Goal: Complete application form: Complete application form

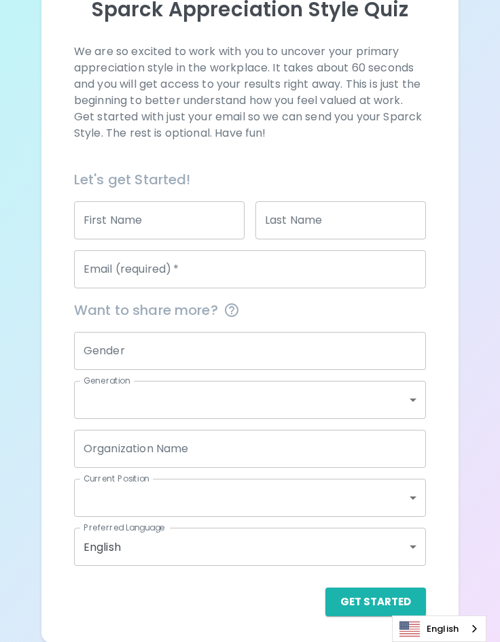
scroll to position [167, 0]
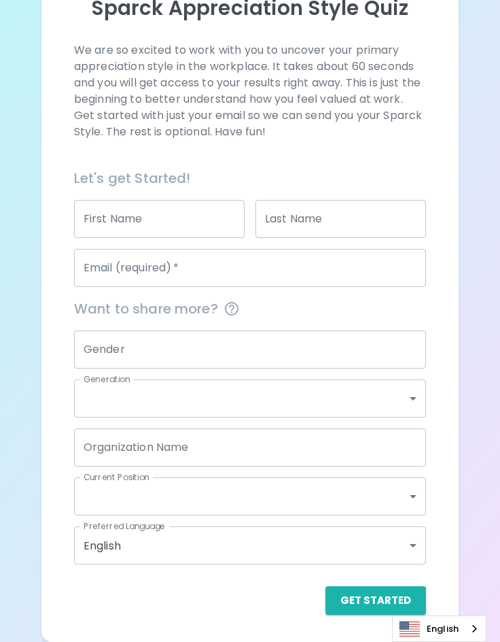
click at [151, 215] on input "First Name" at bounding box center [159, 219] width 171 height 38
click at [362, 116] on p "We are so excited to work with you to uncover your primary appreciation style i…" at bounding box center [250, 91] width 352 height 98
click at [159, 230] on input "First Name" at bounding box center [159, 219] width 171 height 38
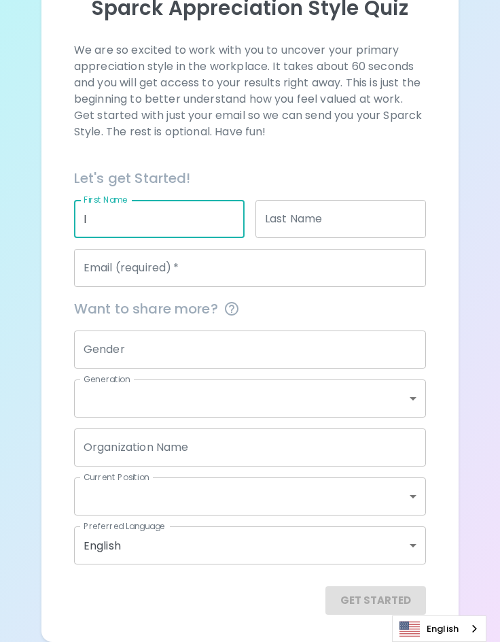
type input "l"
click at [354, 220] on input "Last Name" at bounding box center [341, 219] width 171 height 38
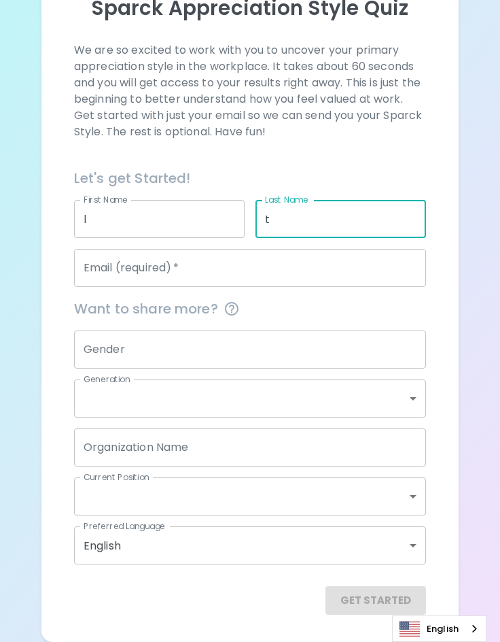
type input "t"
click at [250, 288] on div "Want to share more?" at bounding box center [244, 303] width 363 height 33
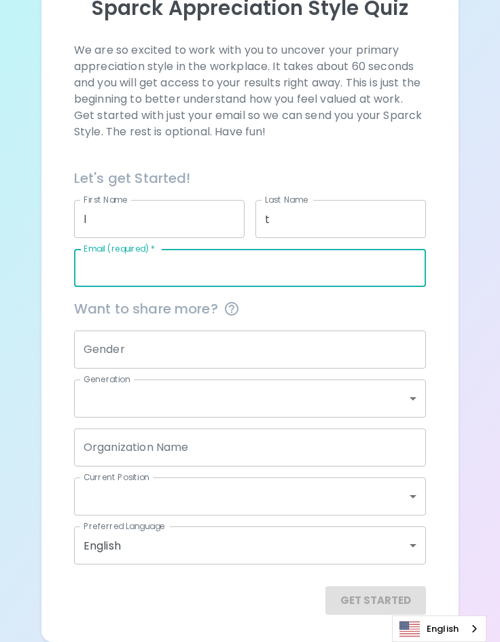
click at [247, 284] on input "Email (required)   *" at bounding box center [250, 268] width 352 height 38
type input "[PERSON_NAME][EMAIL_ADDRESS][DOMAIN_NAME]"
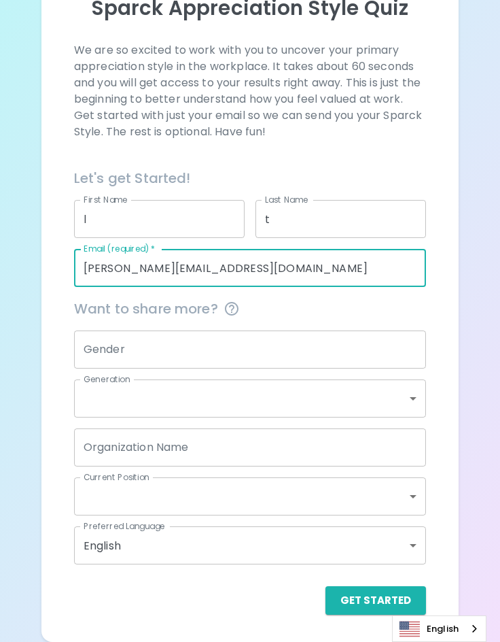
click at [193, 352] on input "Gender" at bounding box center [250, 349] width 352 height 38
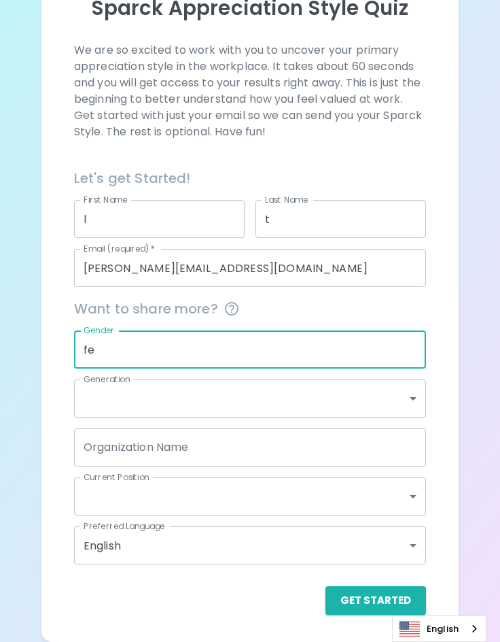
type input "f"
click at [28, 372] on div "Sparck Appreciation Style Quiz We are so excited to work with you to uncover yo…" at bounding box center [250, 237] width 500 height 808
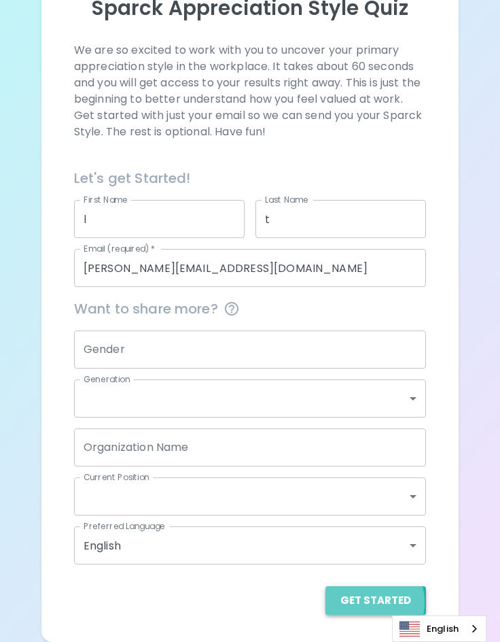
click at [365, 602] on button "Get Started" at bounding box center [376, 600] width 101 height 29
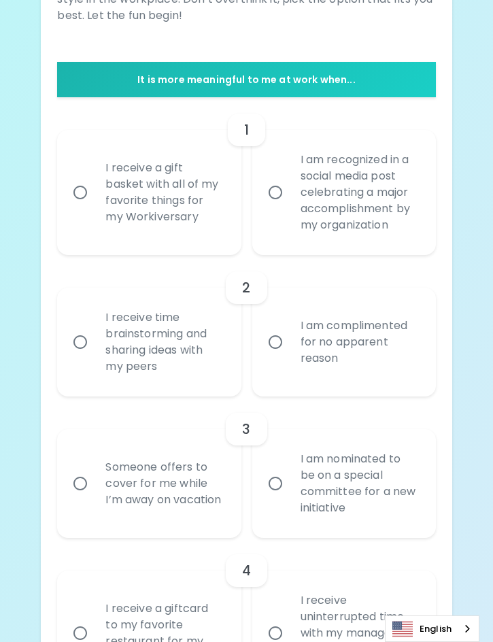
scroll to position [272, 0]
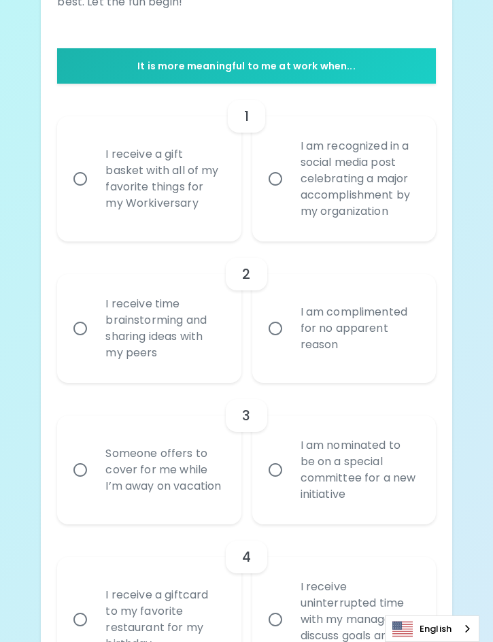
click at [222, 211] on div "I receive a gift basket with all of my favorite things for my Workiversary" at bounding box center [164, 179] width 139 height 98
click at [95, 193] on input "I receive a gift basket with all of my favorite things for my Workiversary" at bounding box center [80, 179] width 29 height 29
radio input "true"
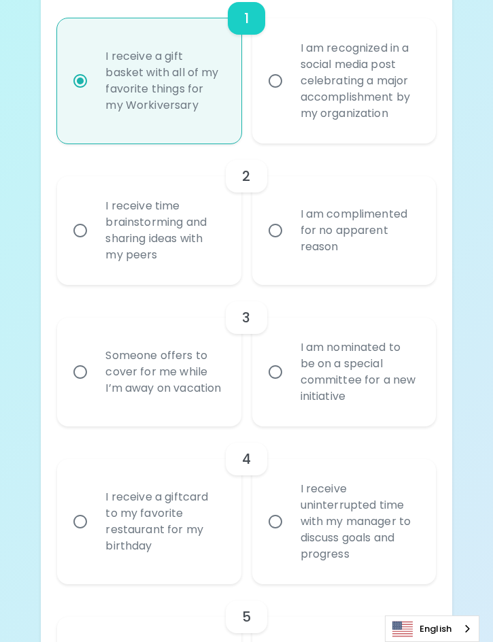
scroll to position [381, 0]
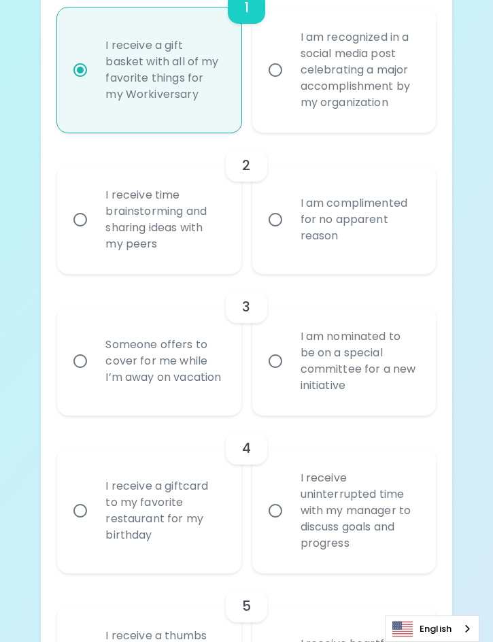
click at [212, 244] on div "I receive time brainstorming and sharing ideas with my peers" at bounding box center [164, 220] width 139 height 98
click at [95, 234] on input "I receive time brainstorming and sharing ideas with my peers" at bounding box center [80, 219] width 29 height 29
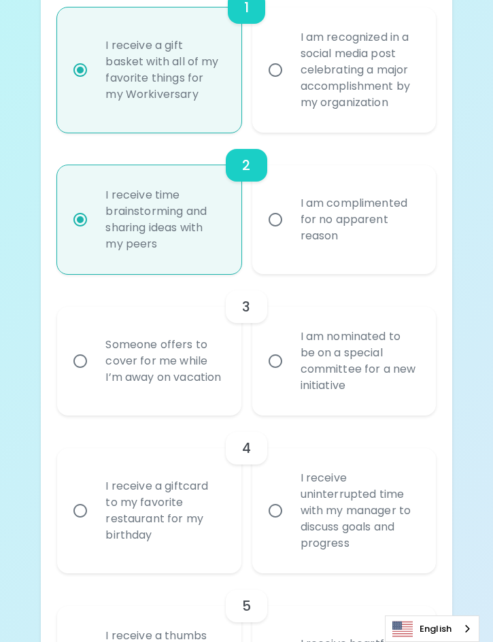
scroll to position [490, 0]
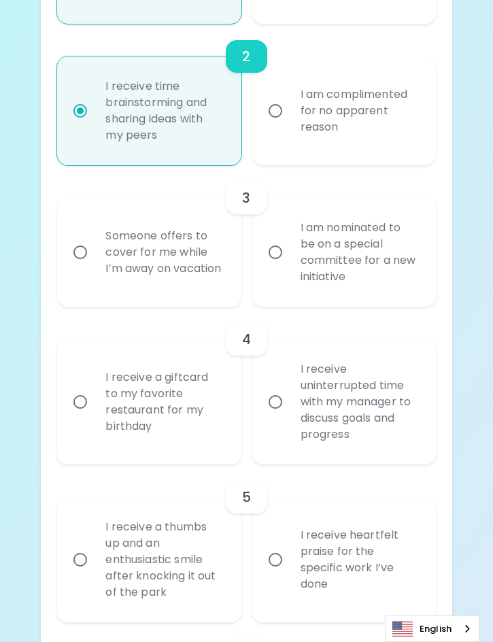
radio input "true"
click at [208, 277] on div "Someone offers to cover for me while I’m away on vacation" at bounding box center [164, 252] width 139 height 82
click at [95, 267] on input "Someone offers to cover for me while I’m away on vacation" at bounding box center [80, 252] width 29 height 29
radio input "false"
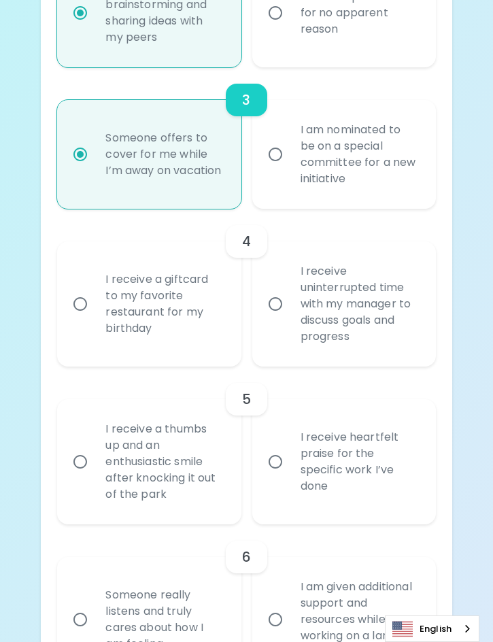
scroll to position [598, 0]
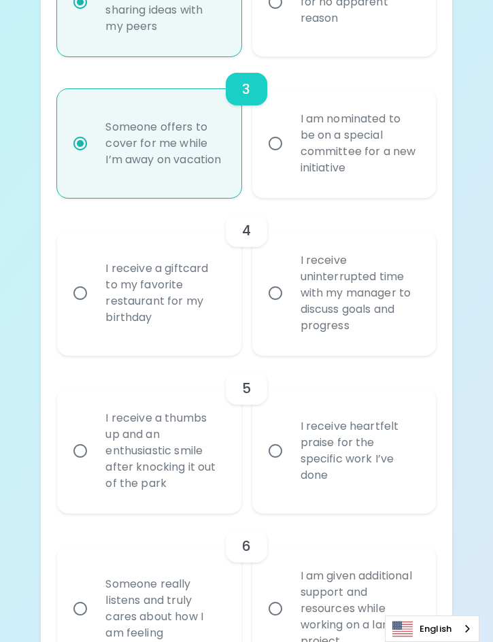
radio input "true"
click at [216, 281] on div "I receive a giftcard to my favorite restaurant for my birthday" at bounding box center [164, 293] width 139 height 98
click at [95, 281] on input "I receive a giftcard to my favorite restaurant for my birthday" at bounding box center [80, 293] width 29 height 29
radio input "false"
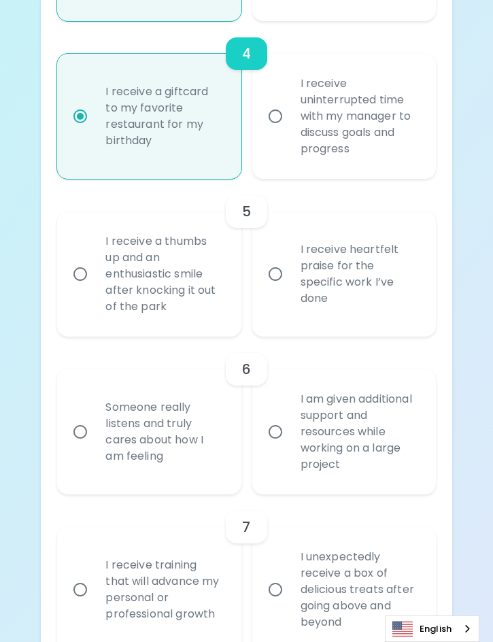
scroll to position [843, 0]
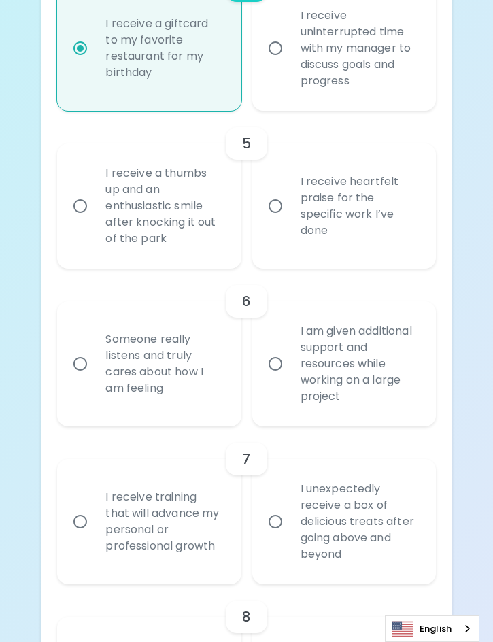
radio input "true"
click at [294, 245] on div "I receive heartfelt praise for the specific work I’ve done" at bounding box center [359, 206] width 139 height 98
click at [290, 220] on input "I receive heartfelt praise for the specific work I’ve done" at bounding box center [275, 206] width 29 height 29
radio input "false"
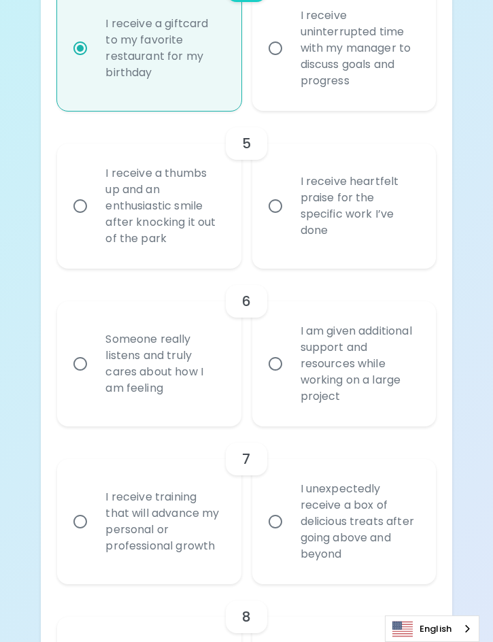
radio input "false"
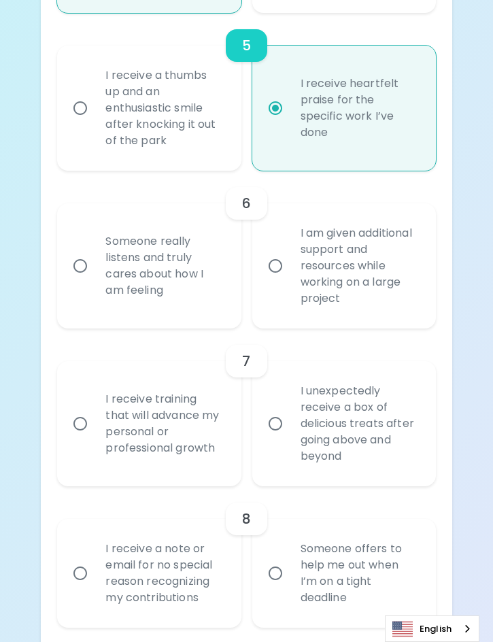
scroll to position [952, 0]
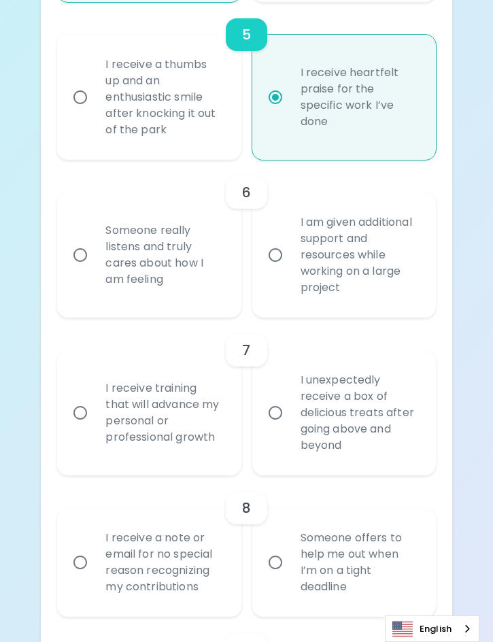
radio input "true"
click at [288, 284] on label "I am given additional support and resources while working on a large project" at bounding box center [337, 254] width 184 height 125
click at [288, 269] on input "I am given additional support and resources while working on a large project" at bounding box center [275, 255] width 29 height 29
radio input "false"
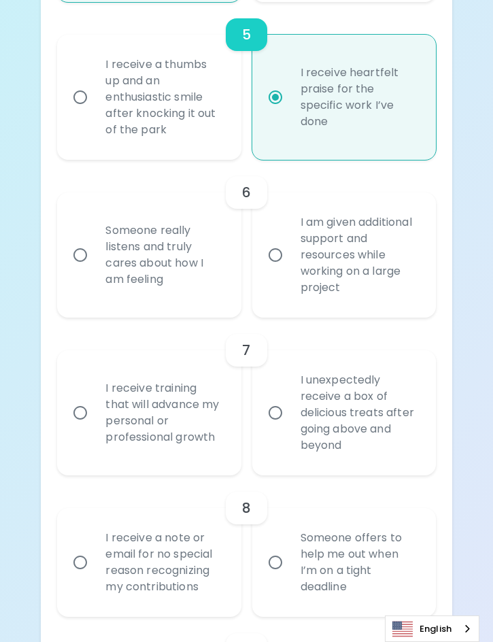
radio input "false"
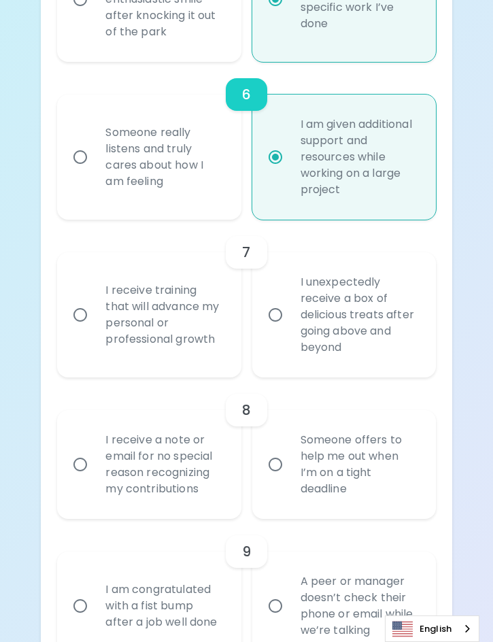
scroll to position [1061, 0]
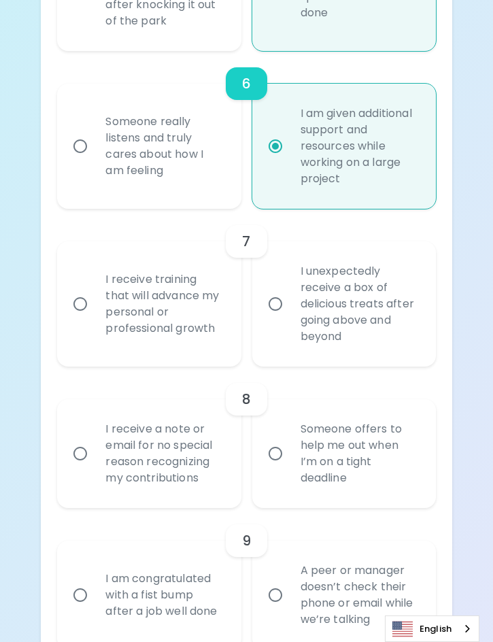
radio input "true"
click at [180, 342] on div "I receive training that will advance my personal or professional growth" at bounding box center [164, 304] width 139 height 98
click at [95, 318] on input "I receive training that will advance my personal or professional growth" at bounding box center [80, 304] width 29 height 29
radio input "false"
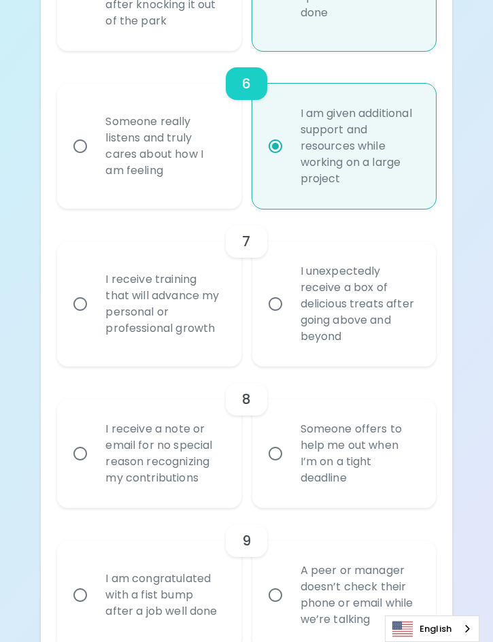
radio input "false"
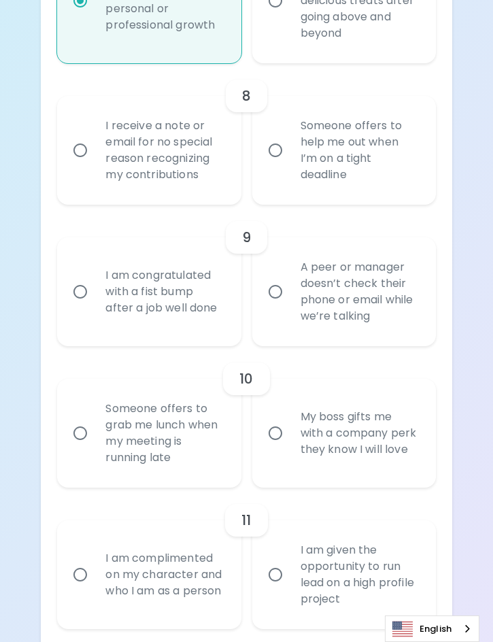
scroll to position [1284, 0]
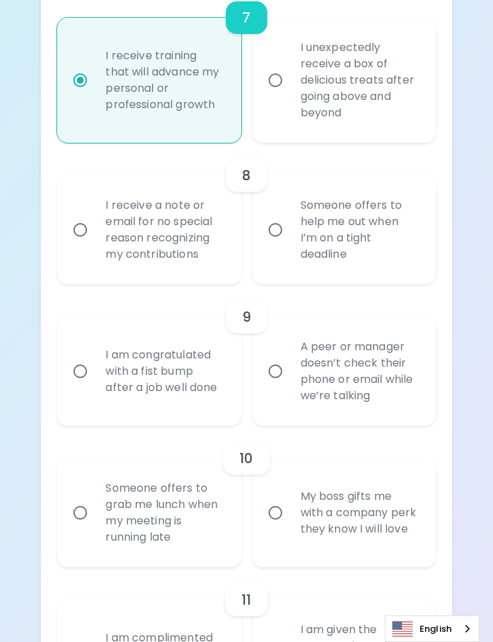
radio input "true"
click at [266, 244] on input "Someone offers to help me out when I’m on a tight deadline" at bounding box center [275, 230] width 29 height 29
radio input "false"
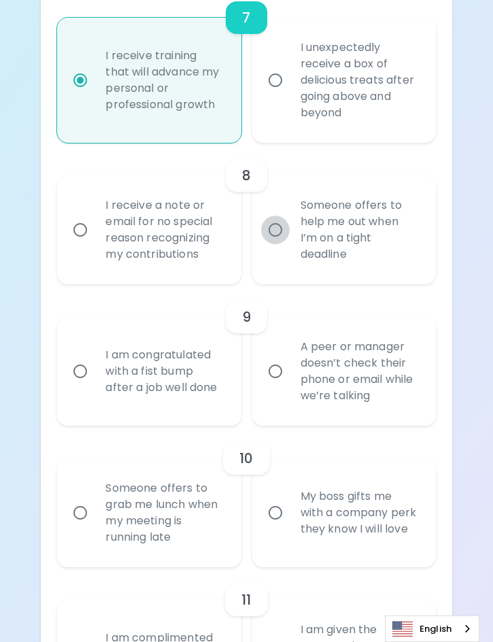
radio input "false"
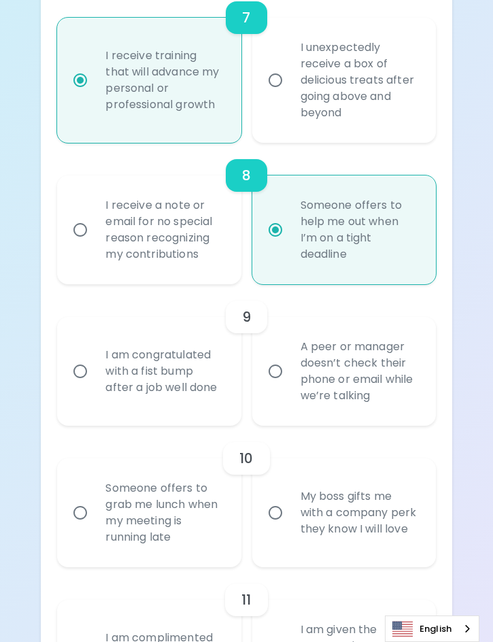
scroll to position [1393, 0]
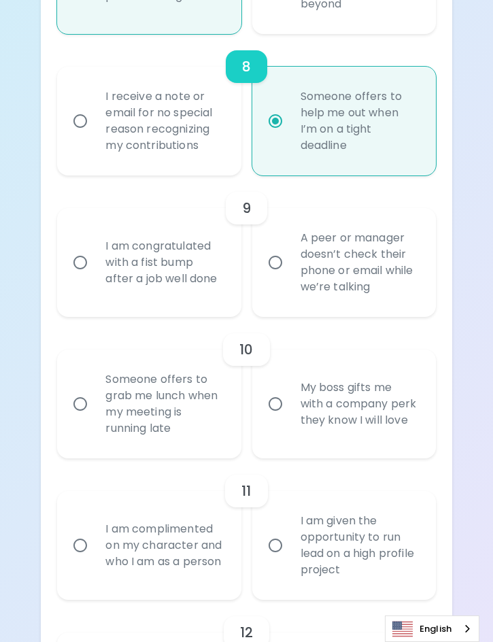
radio input "true"
click at [307, 296] on div "A peer or manager doesn’t check their phone or email while we’re talking" at bounding box center [359, 262] width 139 height 98
click at [290, 277] on input "A peer or manager doesn’t check their phone or email while we’re talking" at bounding box center [275, 262] width 29 height 29
radio input "false"
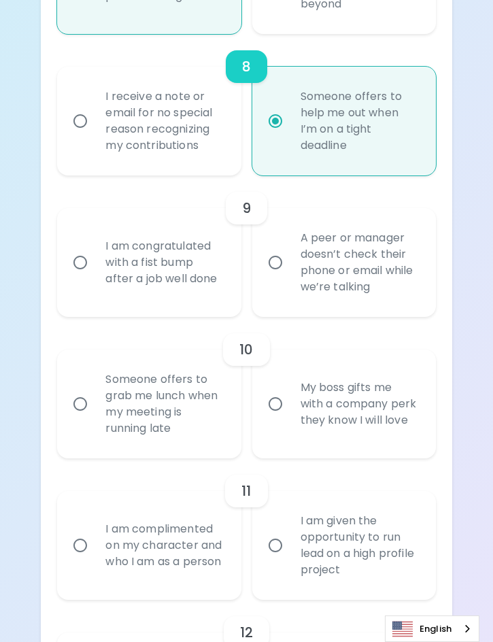
radio input "false"
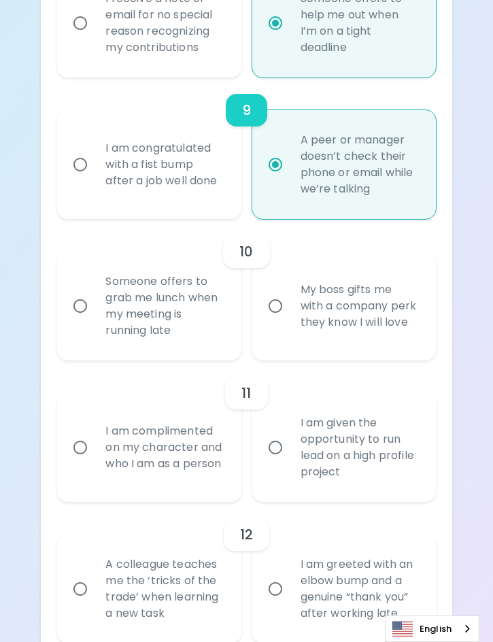
scroll to position [1502, 0]
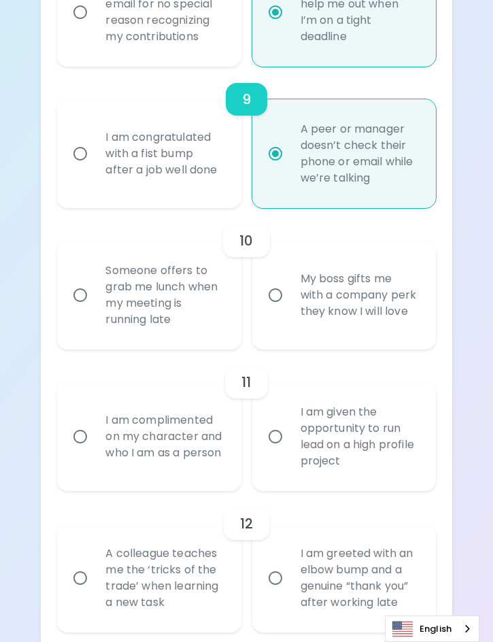
radio input "true"
click at [279, 298] on input "My boss gifts me with a company perk they know I will love" at bounding box center [275, 295] width 29 height 29
radio input "false"
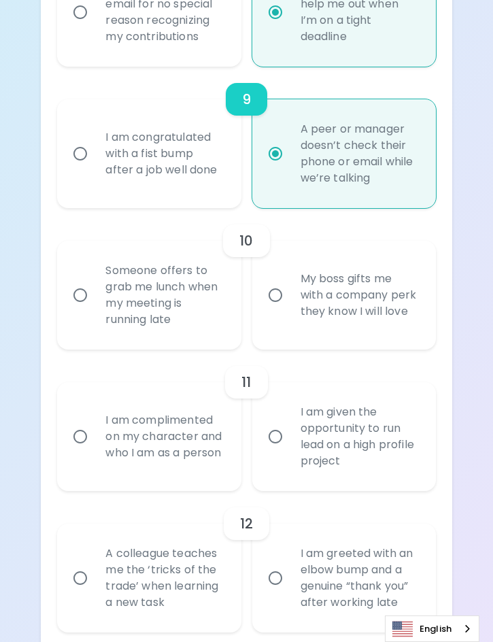
radio input "false"
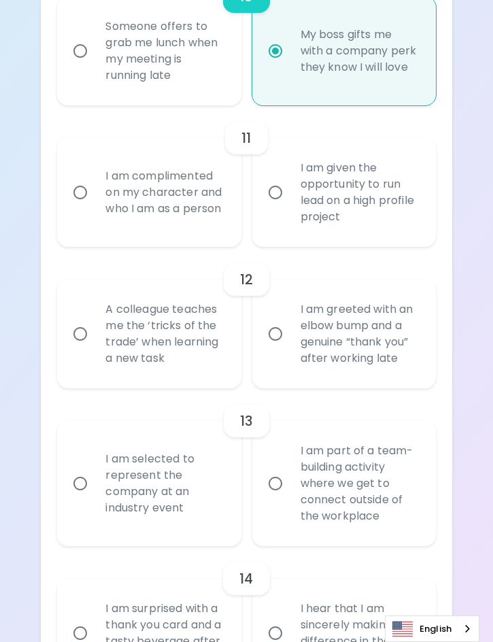
scroll to position [1747, 0]
radio input "true"
click at [220, 227] on div "I am complimented on my character and who I am as a person" at bounding box center [164, 192] width 139 height 82
click at [95, 206] on input "I am complimented on my character and who I am as a person" at bounding box center [80, 191] width 29 height 29
radio input "false"
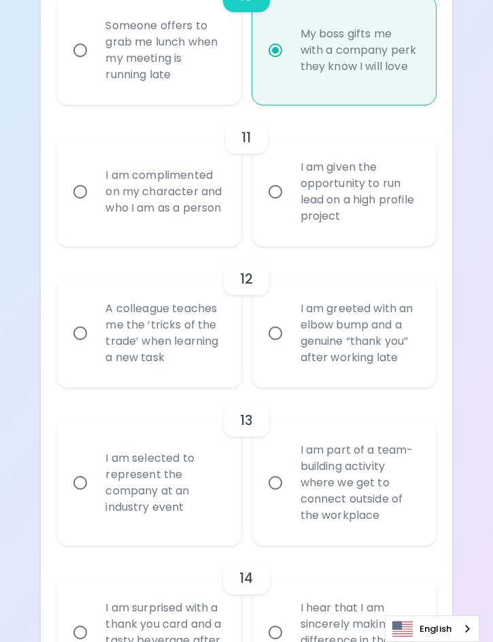
radio input "false"
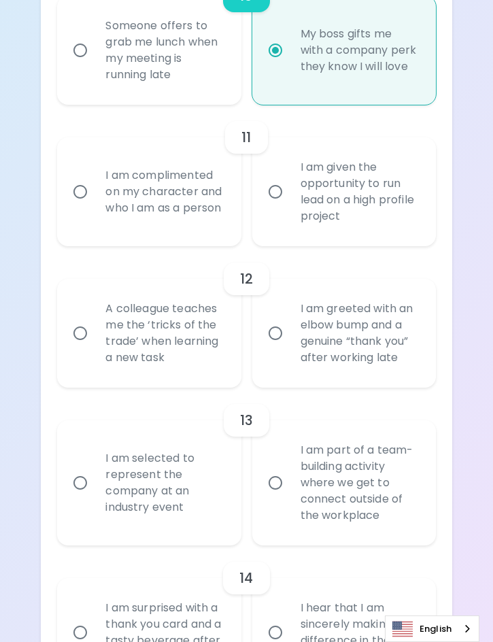
radio input "false"
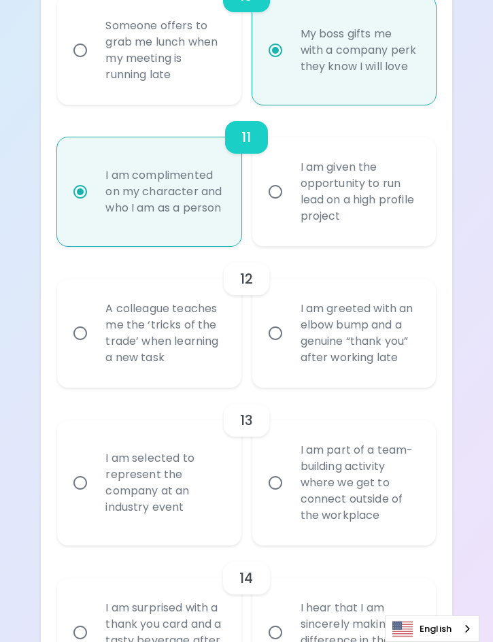
scroll to position [1855, 0]
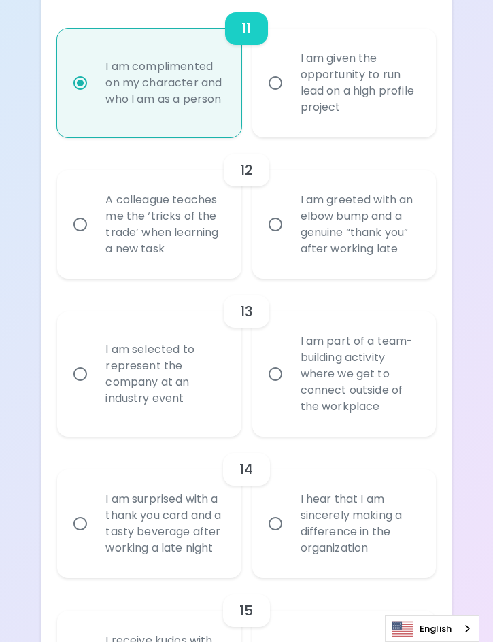
radio input "true"
click at [217, 250] on div "A colleague teaches me the ‘tricks of the trade’ when learning a new task" at bounding box center [164, 224] width 139 height 98
click at [95, 239] on input "A colleague teaches me the ‘tricks of the trade’ when learning a new task" at bounding box center [80, 224] width 29 height 29
radio input "false"
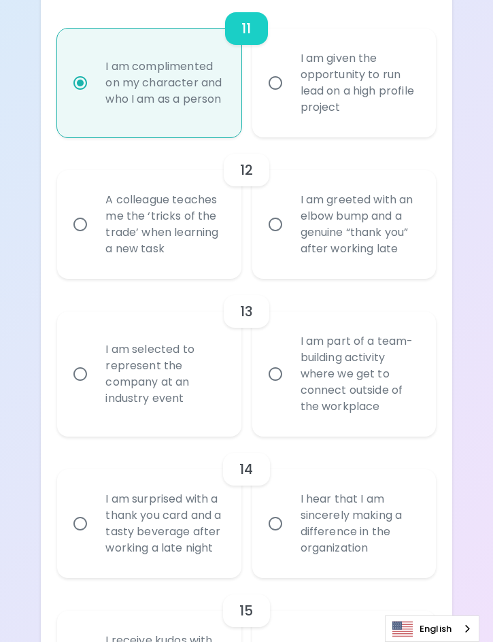
radio input "false"
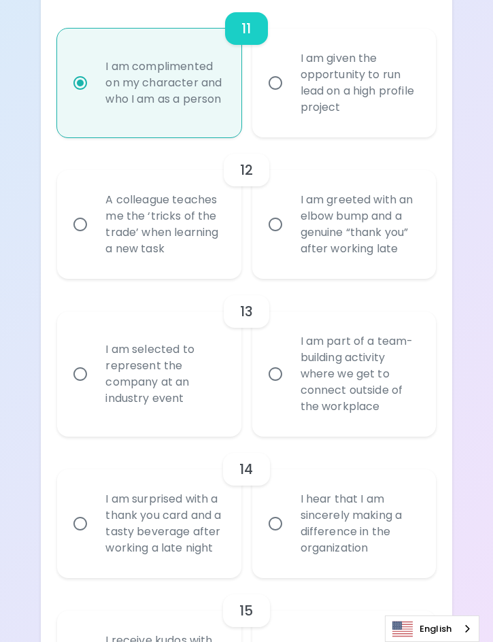
radio input "false"
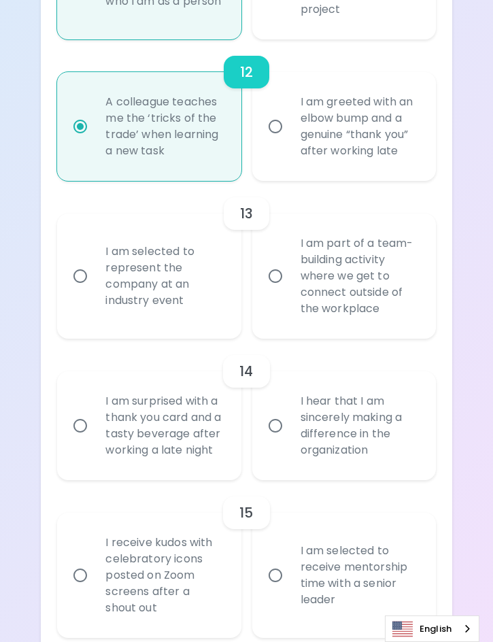
scroll to position [1964, 0]
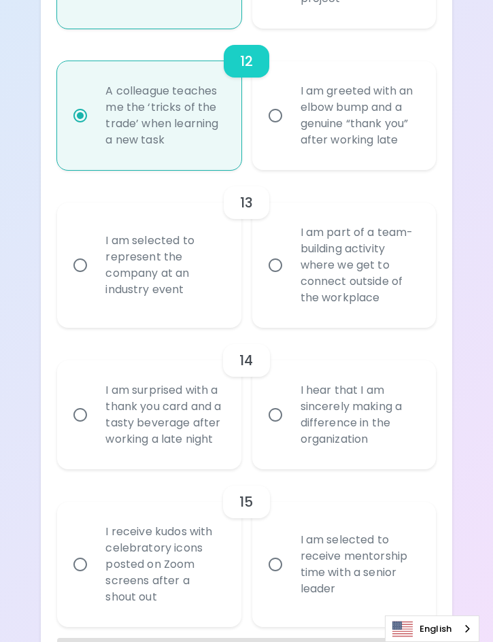
radio input "true"
click at [213, 244] on div "I am selected to represent the company at an industry event" at bounding box center [164, 265] width 139 height 98
click at [95, 251] on input "I am selected to represent the company at an industry event" at bounding box center [80, 265] width 29 height 29
radio input "false"
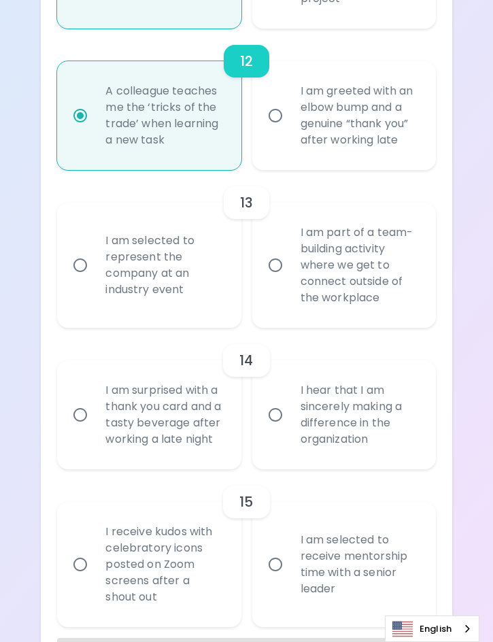
radio input "false"
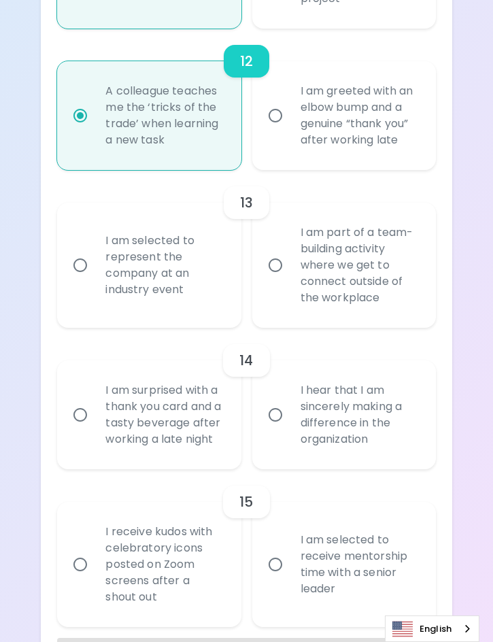
radio input "false"
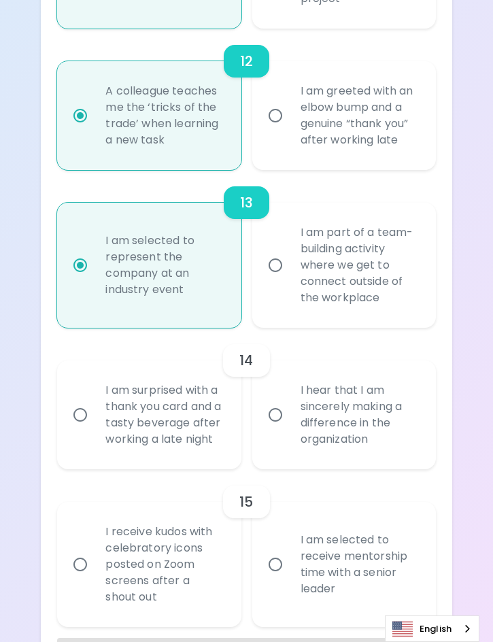
scroll to position [2032, 0]
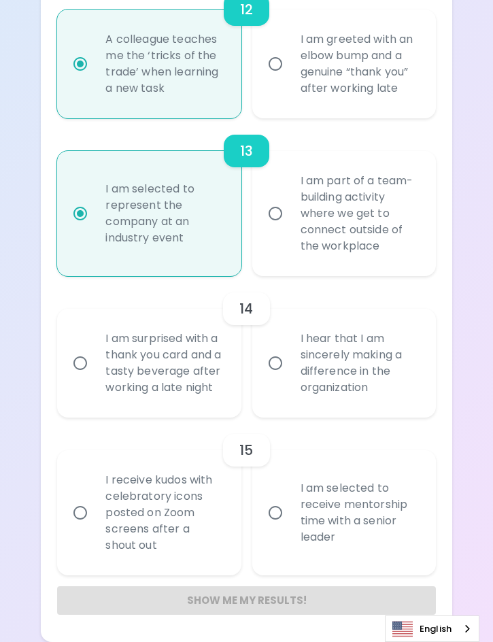
radio input "true"
click at [188, 380] on div "I am surprised with a thank you card and a tasty beverage after working a late …" at bounding box center [164, 363] width 139 height 98
click at [95, 377] on input "I am surprised with a thank you card and a tasty beverage after working a late …" at bounding box center [80, 363] width 29 height 29
radio input "false"
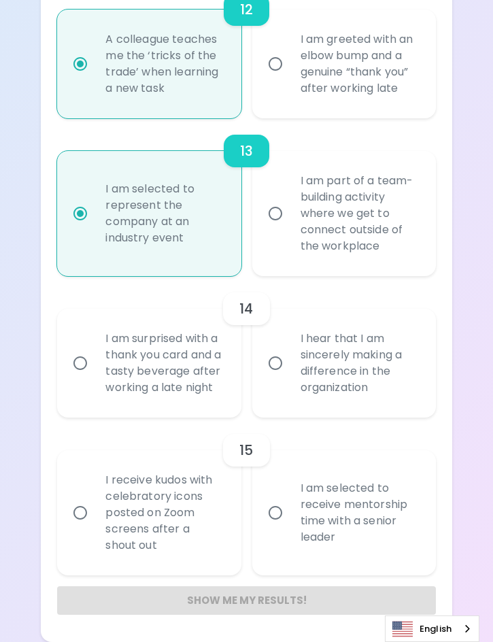
radio input "false"
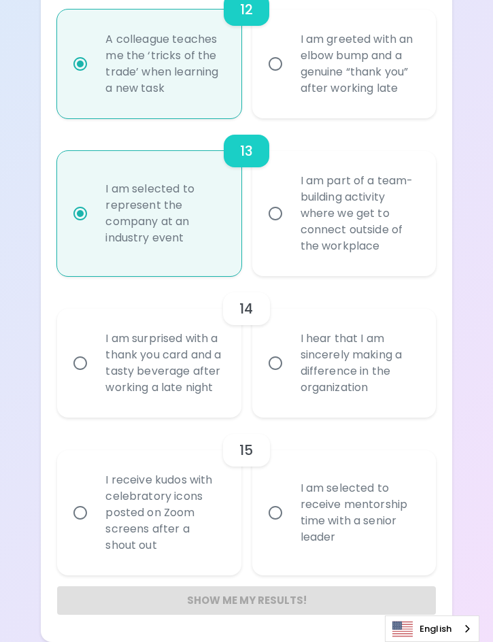
radio input "false"
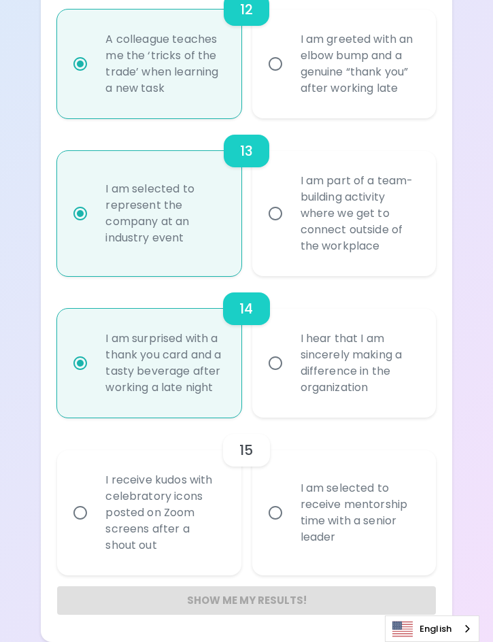
radio input "true"
click at [286, 524] on input "I am selected to receive mentorship time with a senior leader" at bounding box center [275, 512] width 29 height 29
radio input "false"
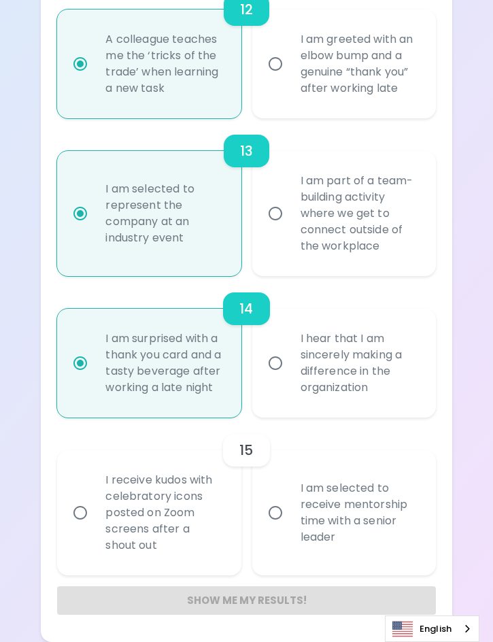
radio input "false"
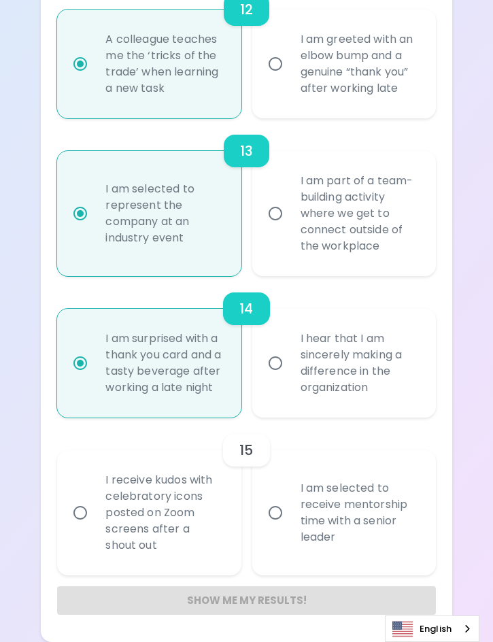
radio input "false"
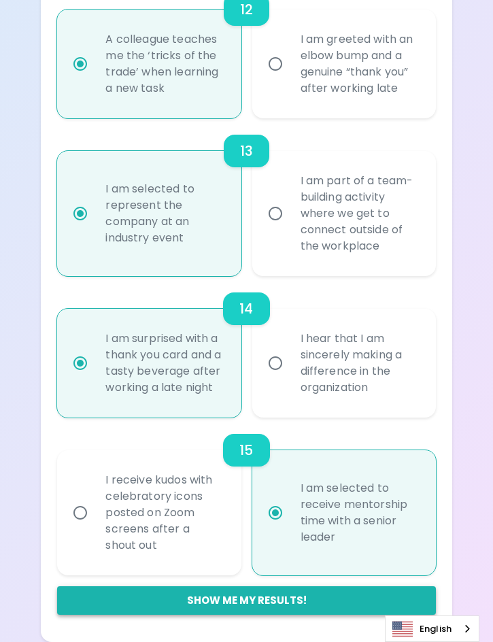
radio input "true"
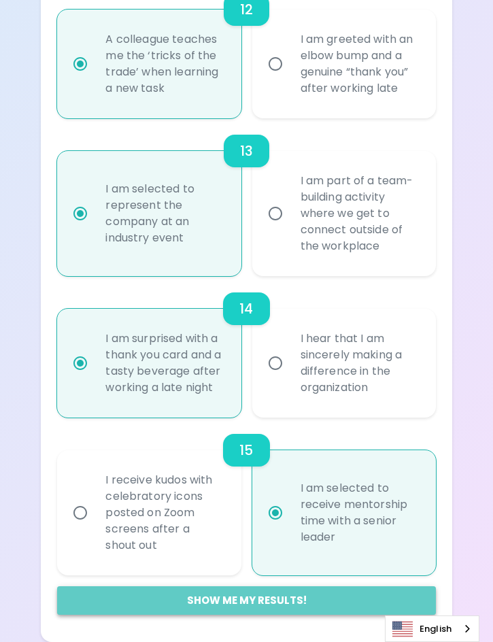
click at [245, 611] on button "Show me my results!" at bounding box center [246, 600] width 378 height 29
radio input "false"
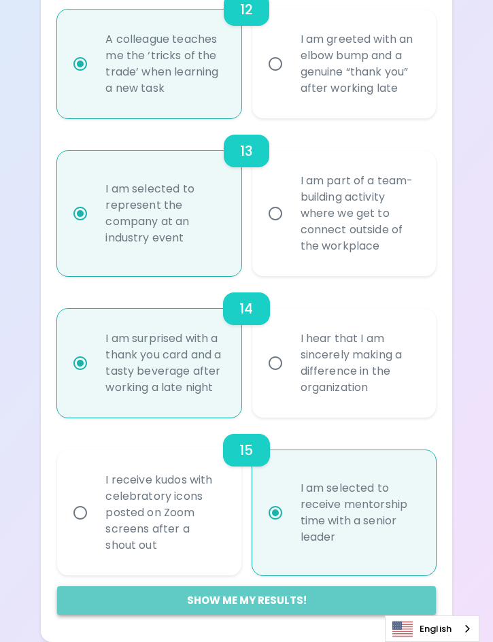
radio input "false"
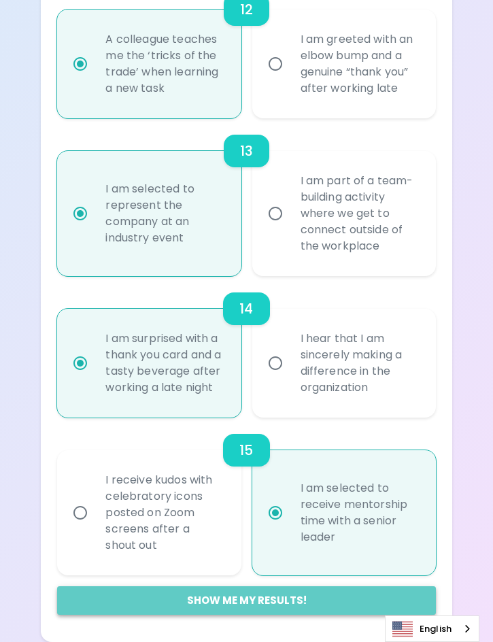
radio input "false"
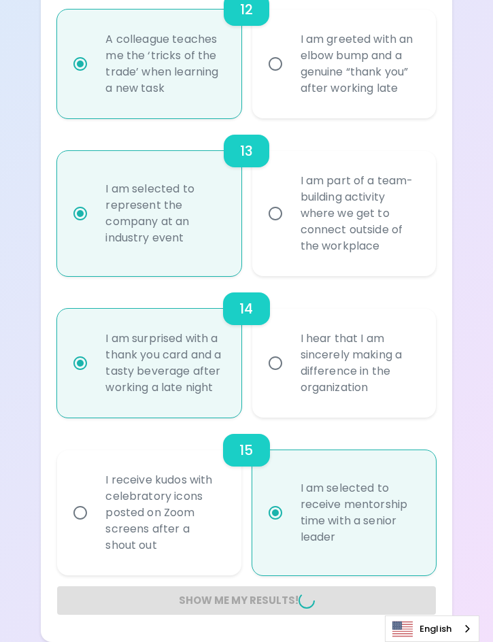
radio input "false"
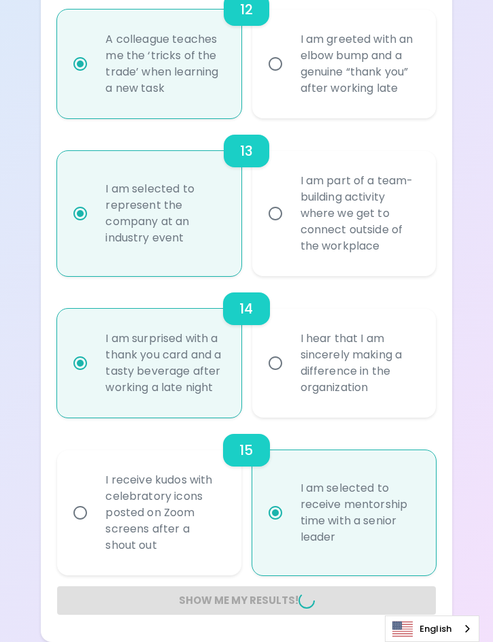
radio input "false"
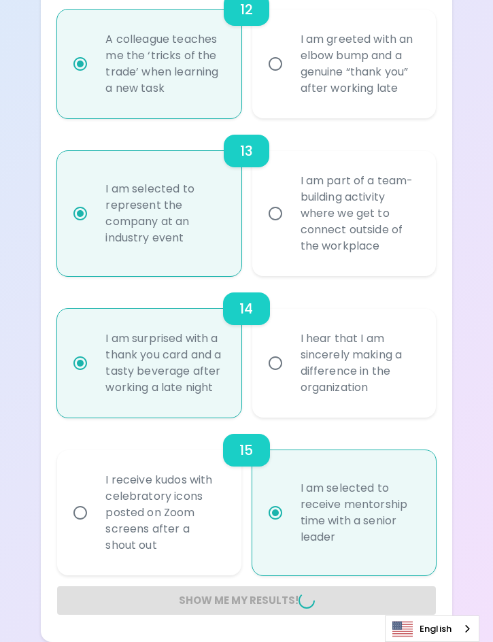
radio input "false"
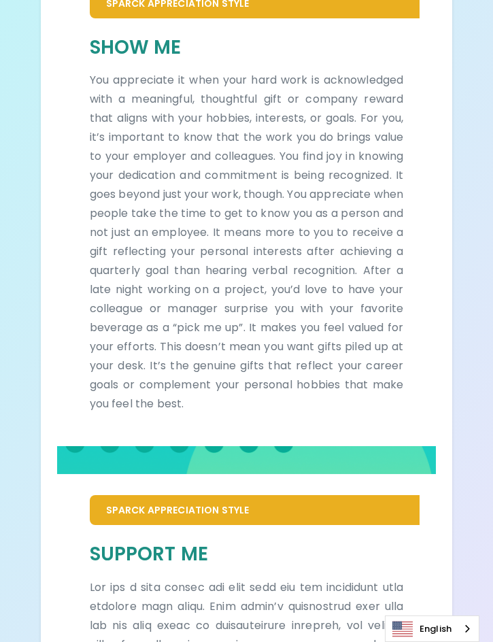
scroll to position [325, 0]
